Goal: Check status: Check status

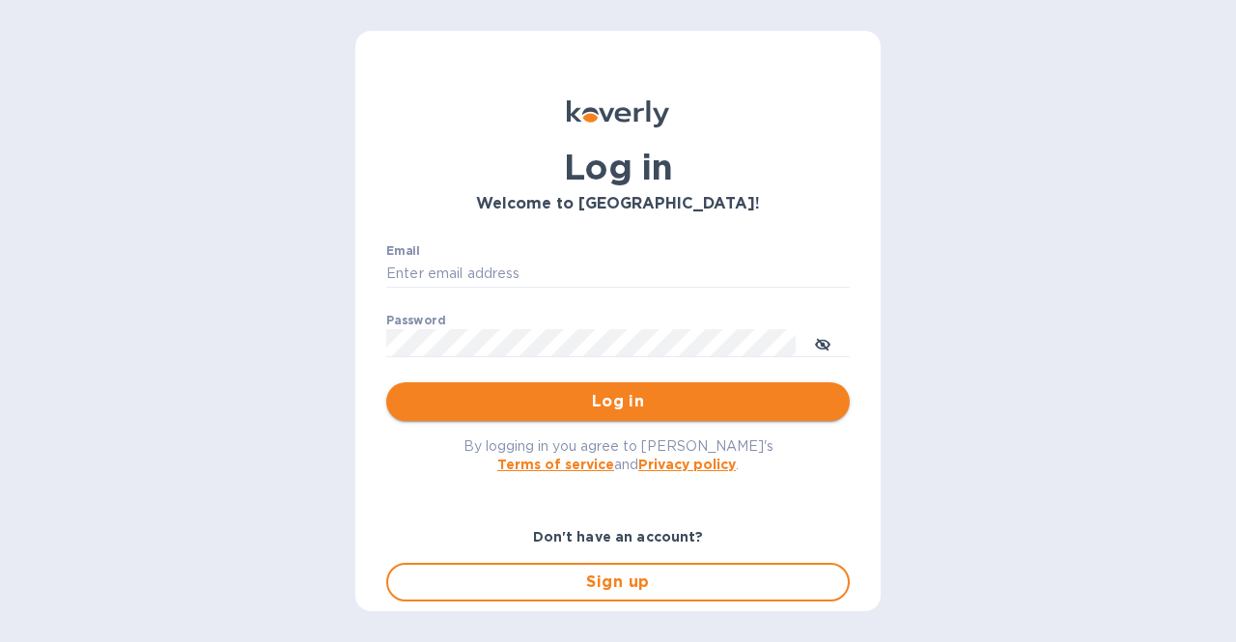
type input "[EMAIL_ADDRESS][DOMAIN_NAME]"
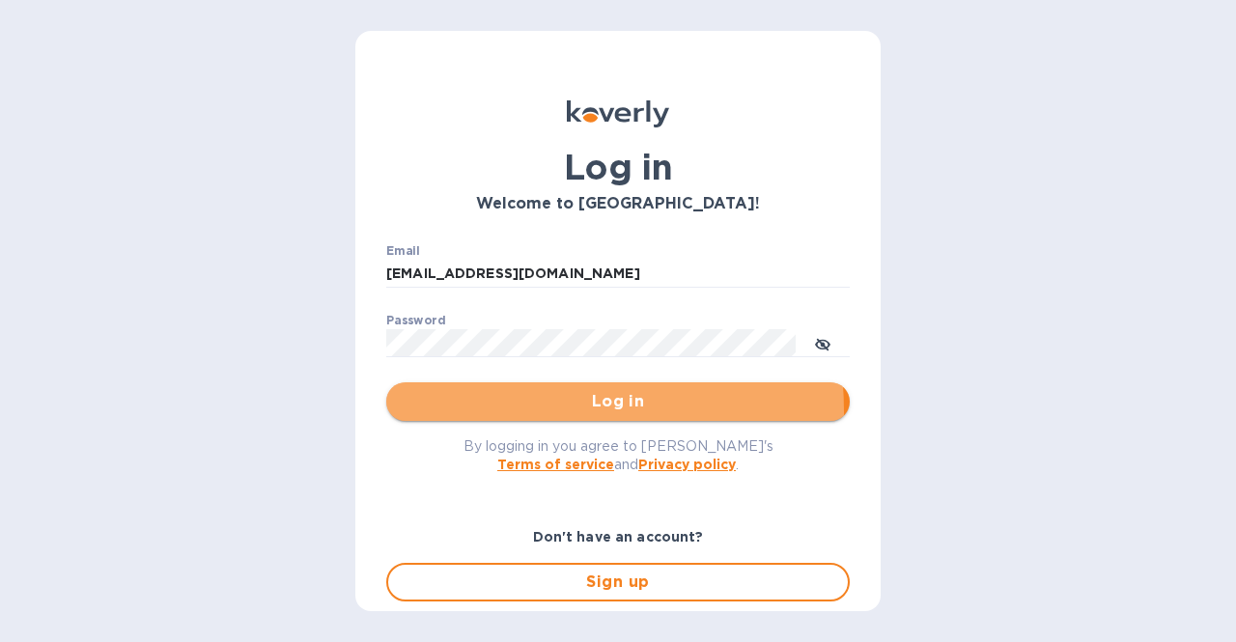
click at [491, 411] on span "Log in" at bounding box center [618, 401] width 433 height 23
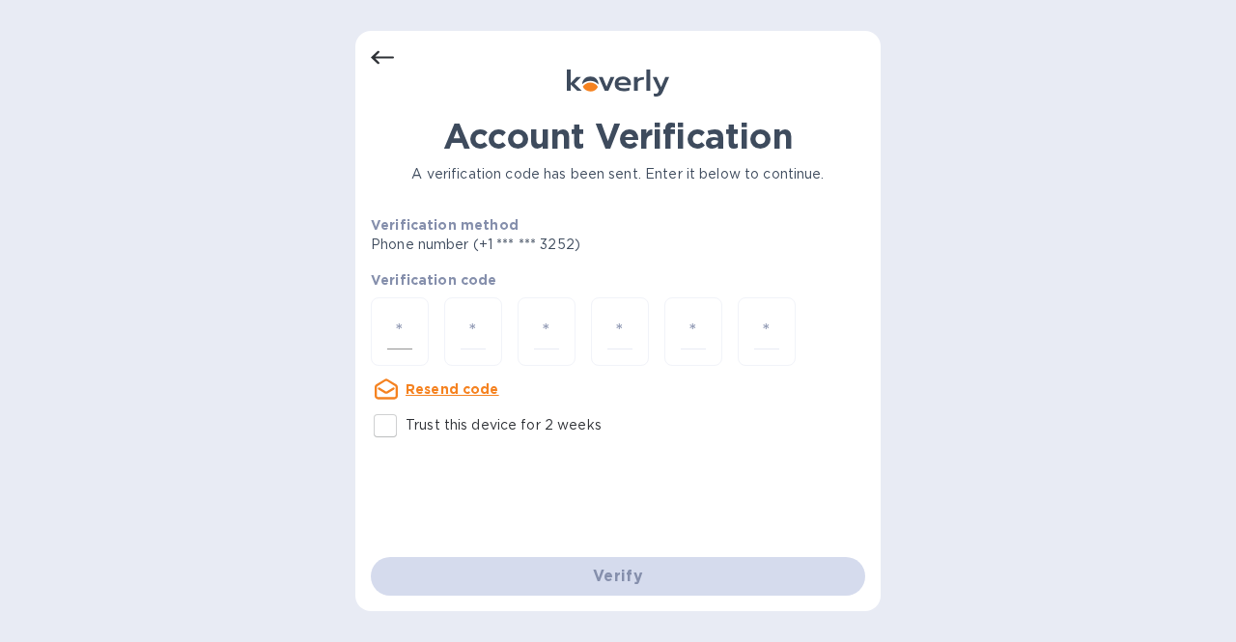
click at [387, 325] on input "number" at bounding box center [399, 332] width 25 height 36
type input "8"
type input "7"
type input "1"
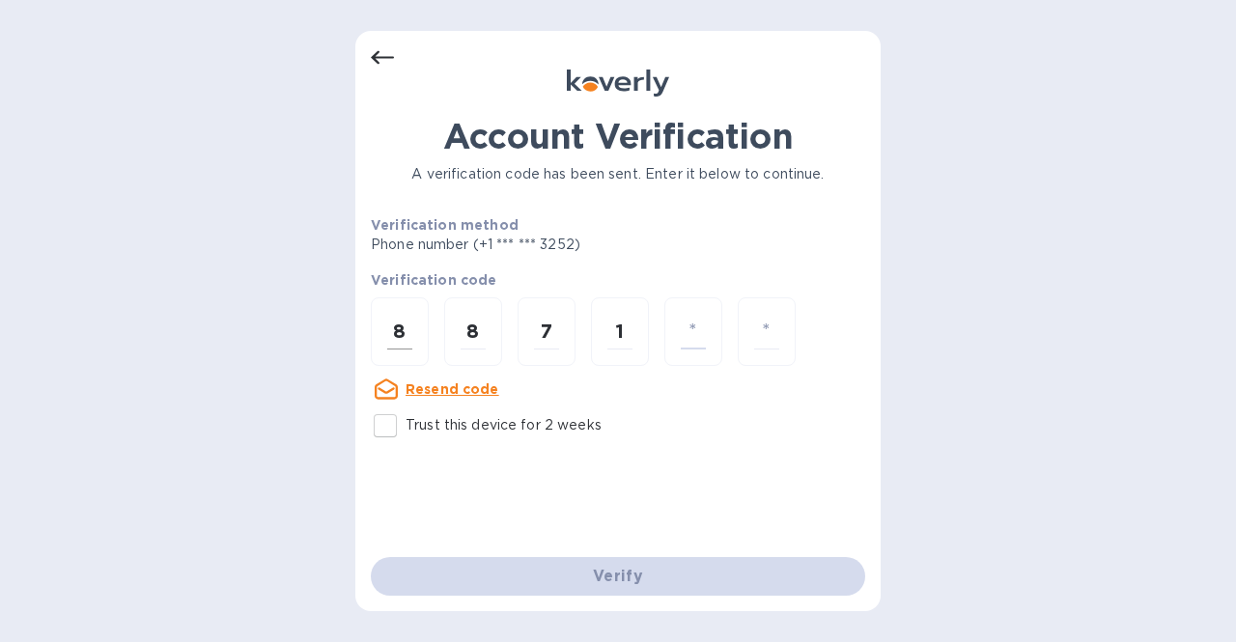
type input "1"
type input "9"
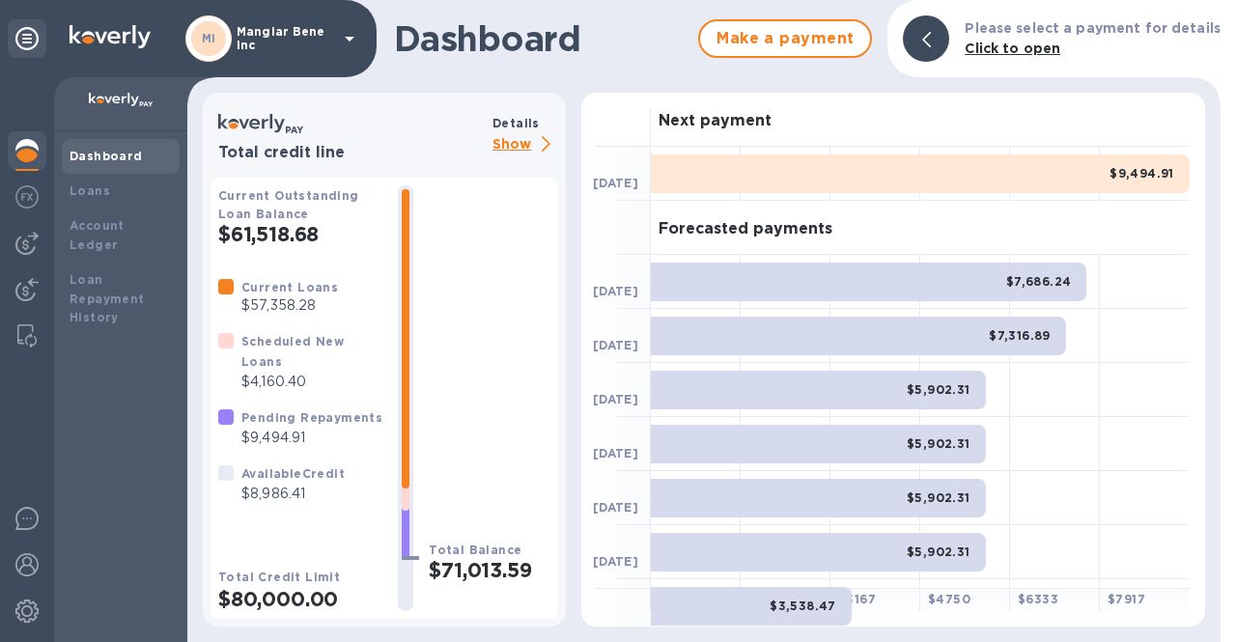
click at [516, 152] on p "Show" at bounding box center [525, 145] width 66 height 24
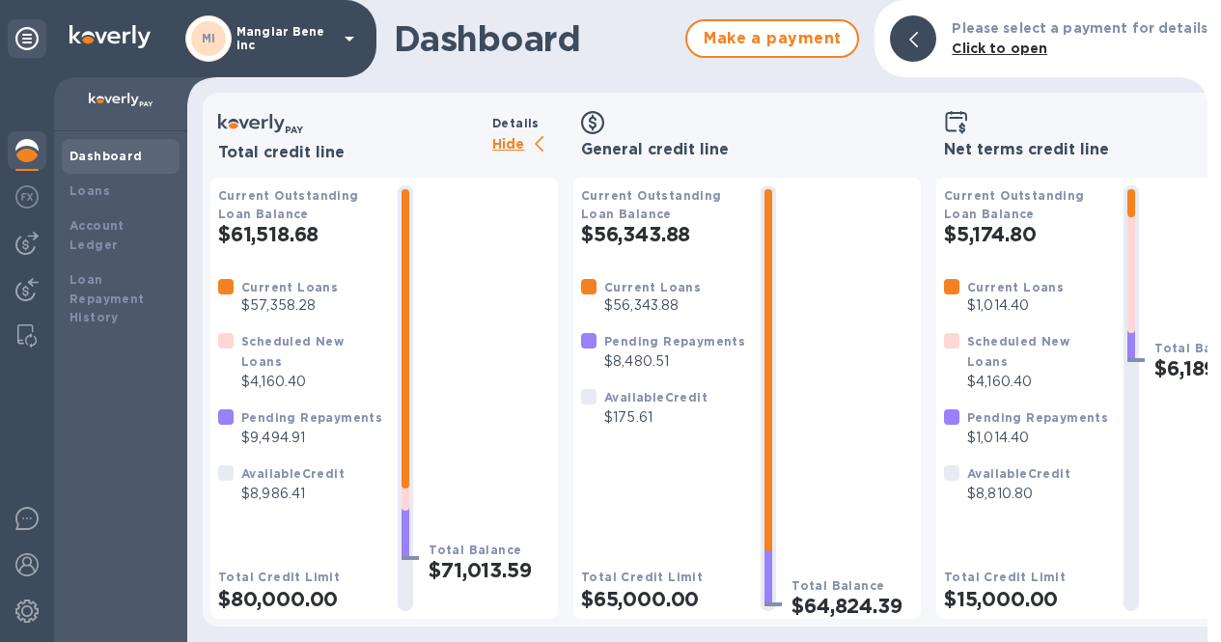
click at [516, 152] on p "Hide" at bounding box center [525, 145] width 66 height 24
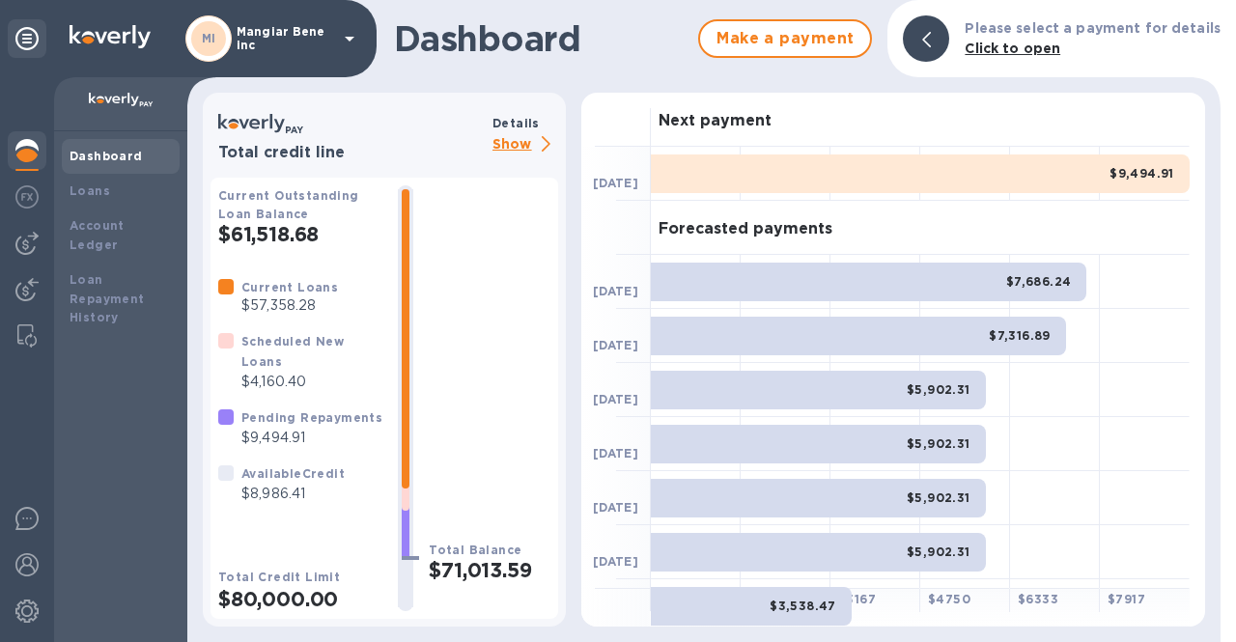
click at [350, 47] on icon at bounding box center [349, 38] width 23 height 23
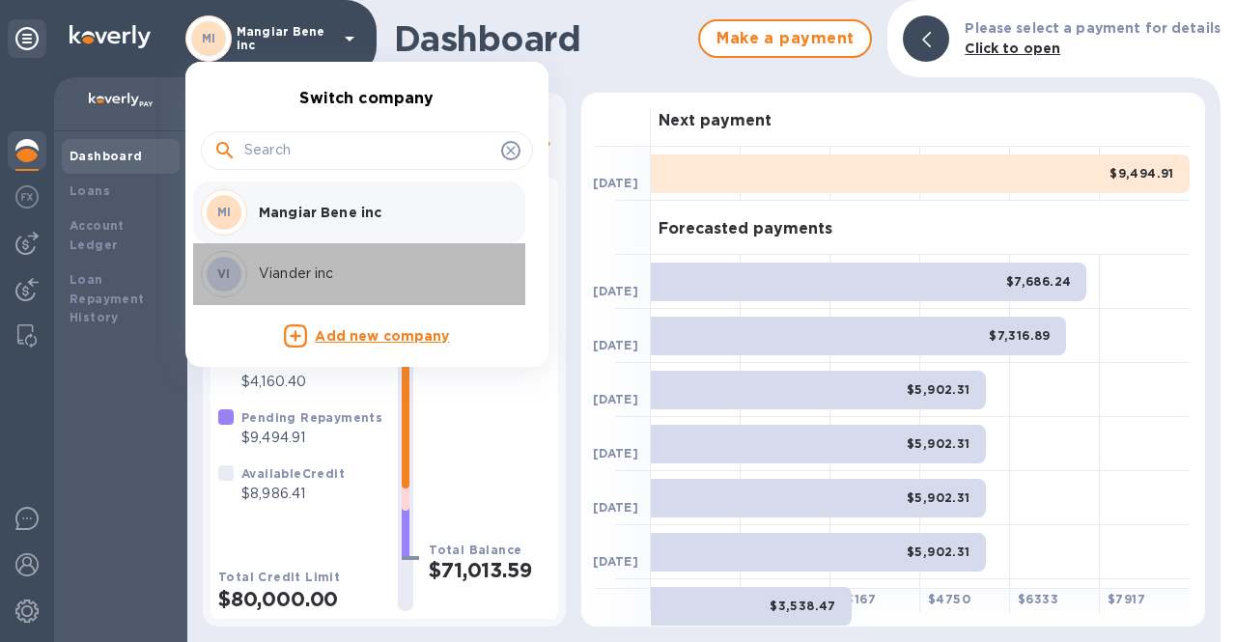
click at [309, 286] on div "VI Viander inc" at bounding box center [351, 274] width 301 height 46
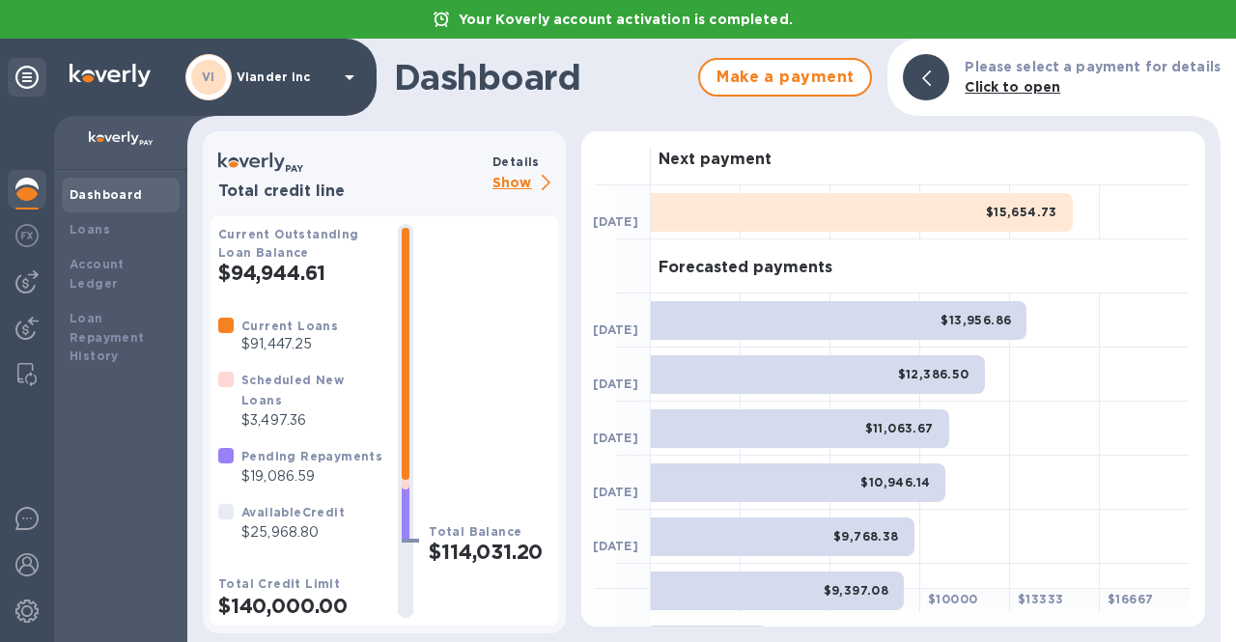
click at [539, 180] on p "Show" at bounding box center [525, 184] width 66 height 24
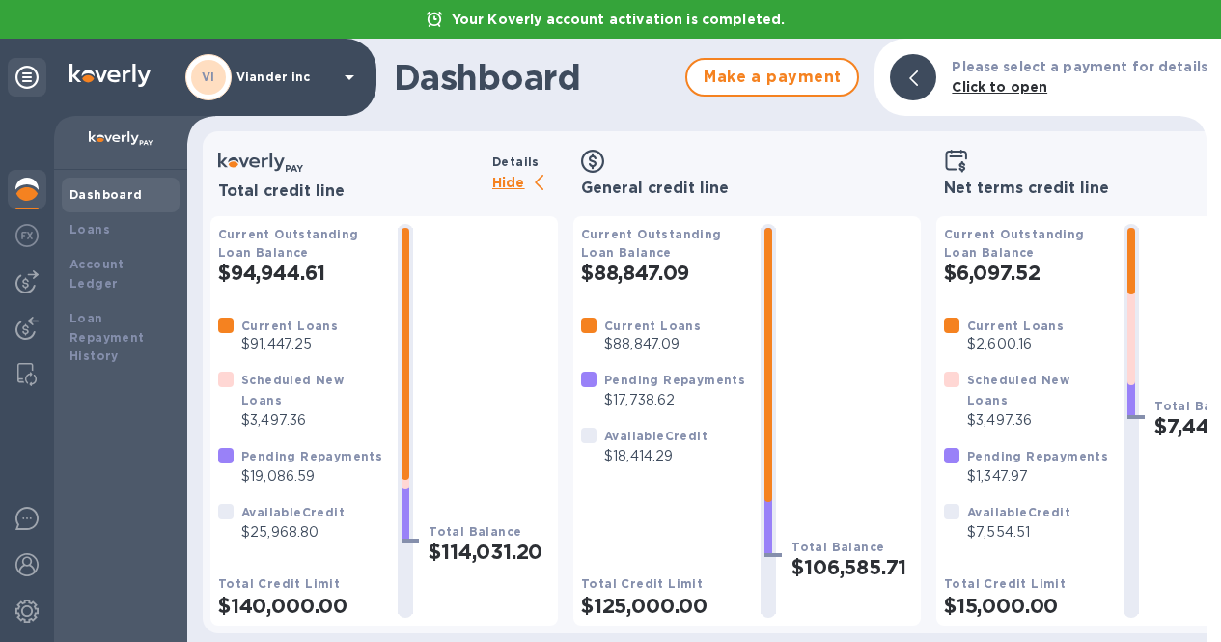
scroll to position [14, 0]
